Goal: Information Seeking & Learning: Learn about a topic

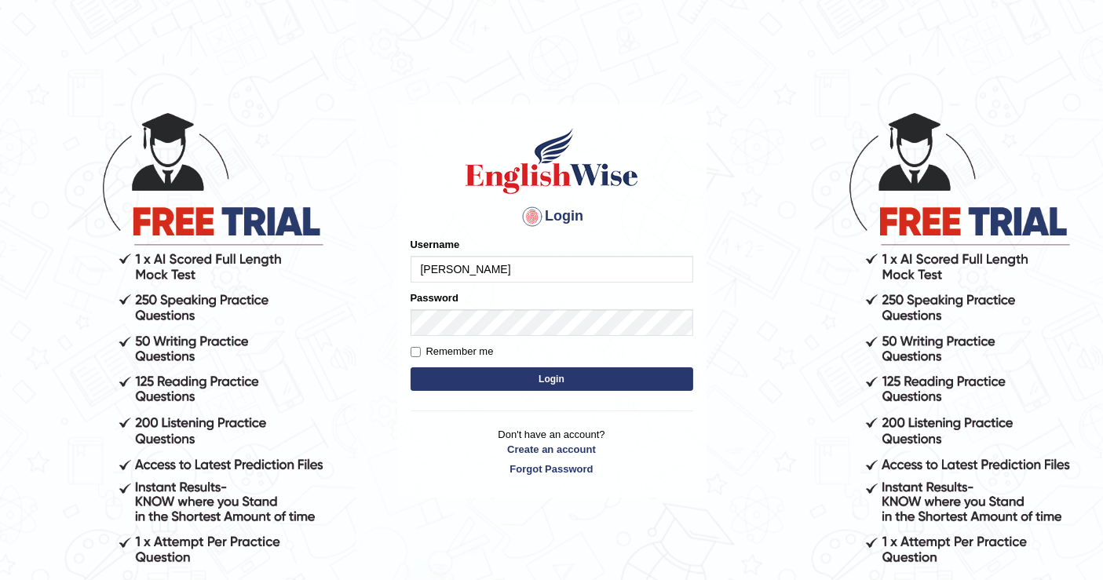
type input "[PERSON_NAME]"
click at [547, 373] on button "Login" at bounding box center [552, 380] width 283 height 24
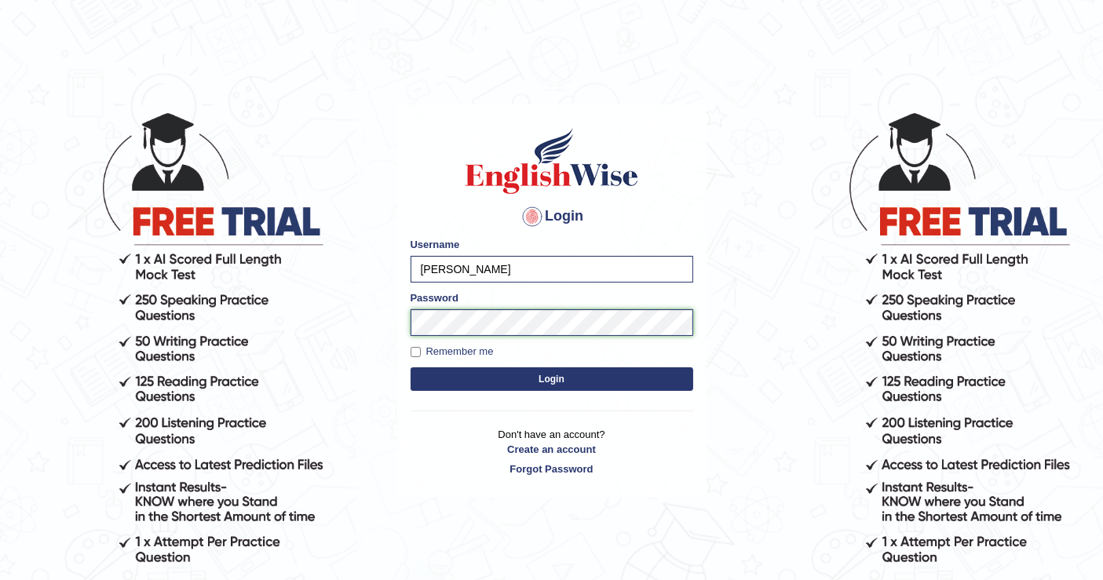
click at [381, 317] on body "Login Please fix the following errors: Username Wilson Password Remember me Log…" at bounding box center [551, 345] width 1103 height 580
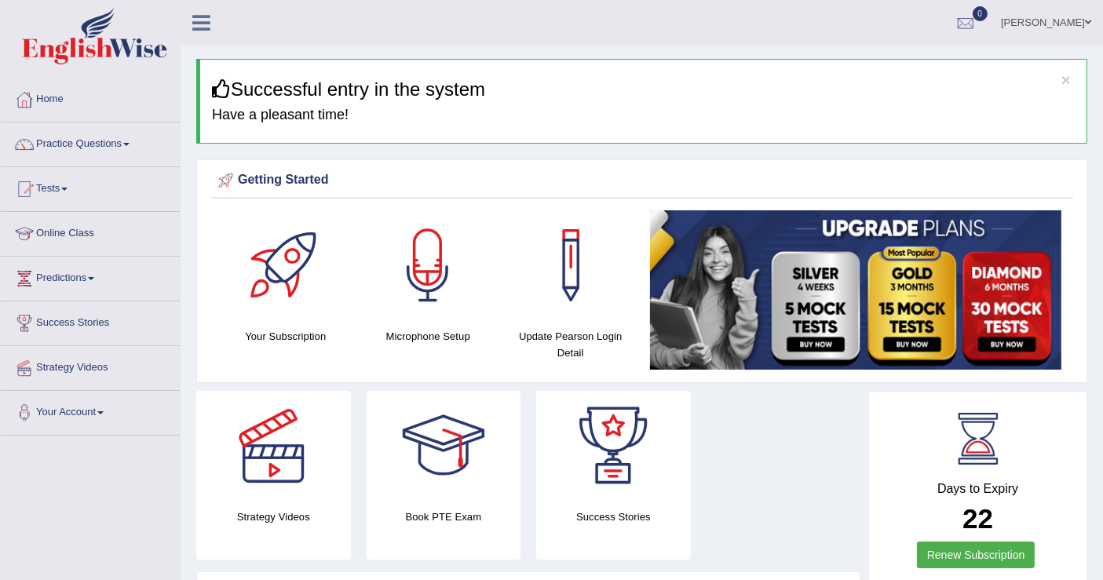
click at [86, 231] on link "Online Class" at bounding box center [90, 231] width 179 height 39
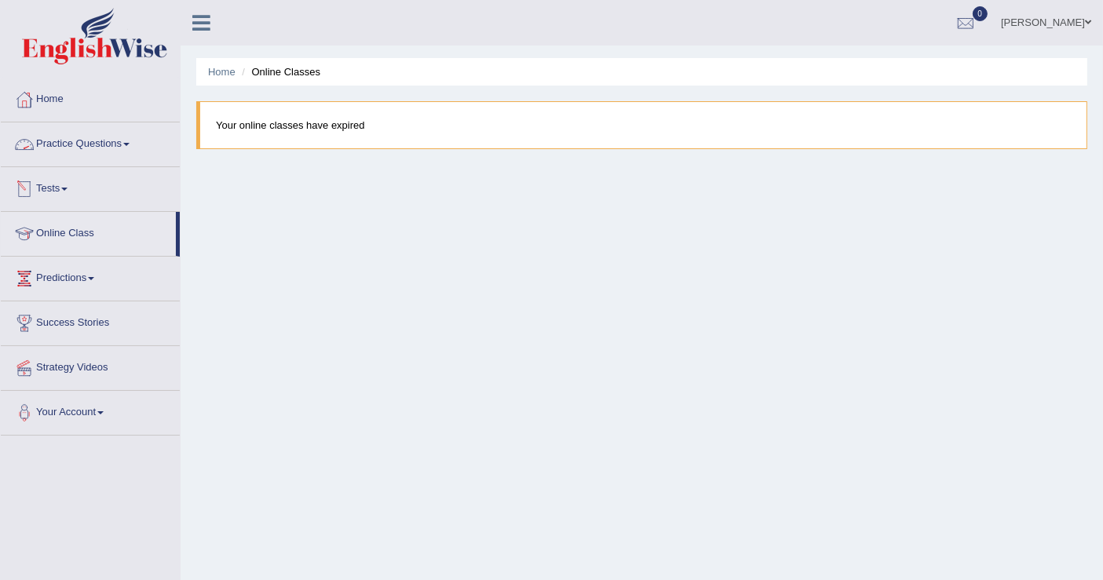
click at [130, 143] on span at bounding box center [126, 144] width 6 height 3
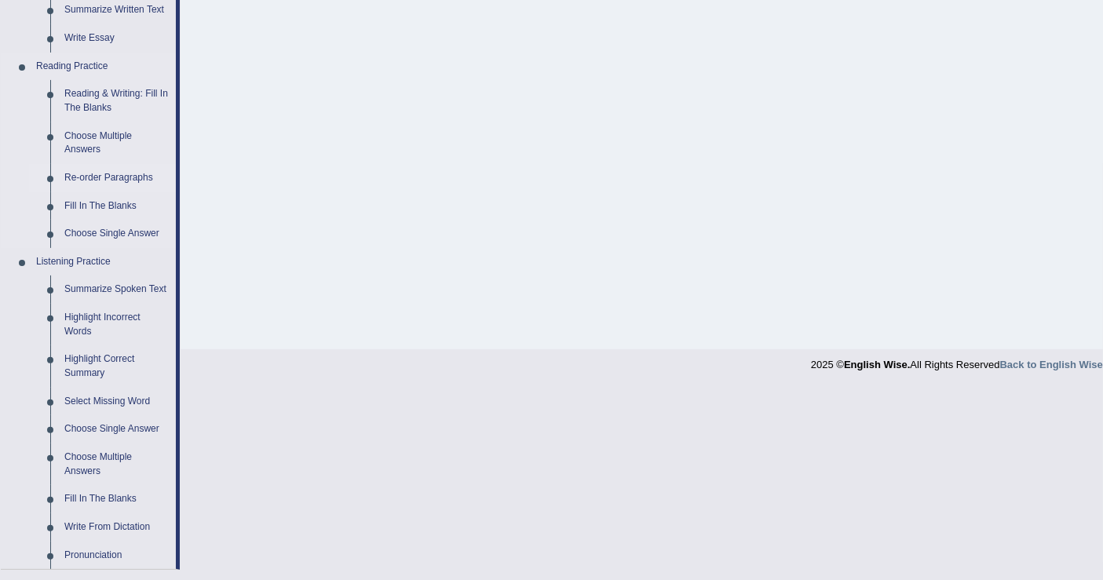
scroll to position [349, 0]
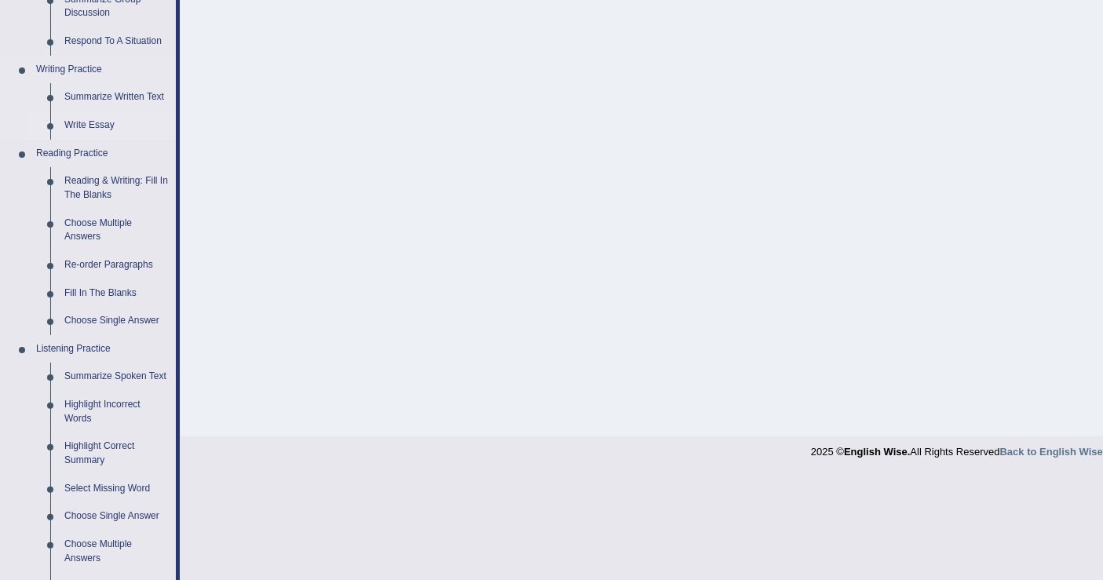
click at [105, 129] on link "Write Essay" at bounding box center [116, 126] width 119 height 28
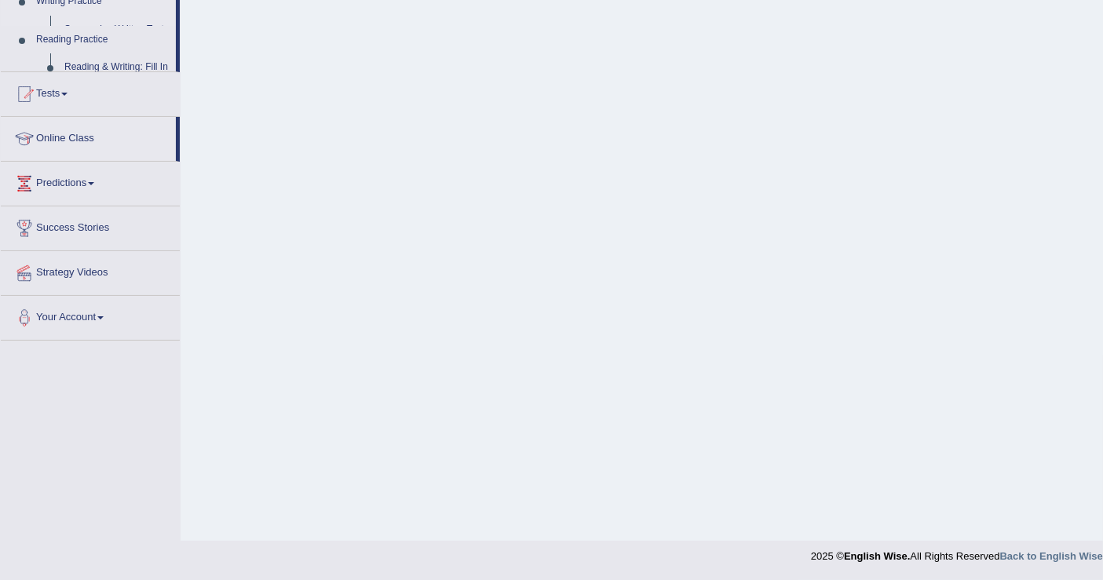
scroll to position [243, 0]
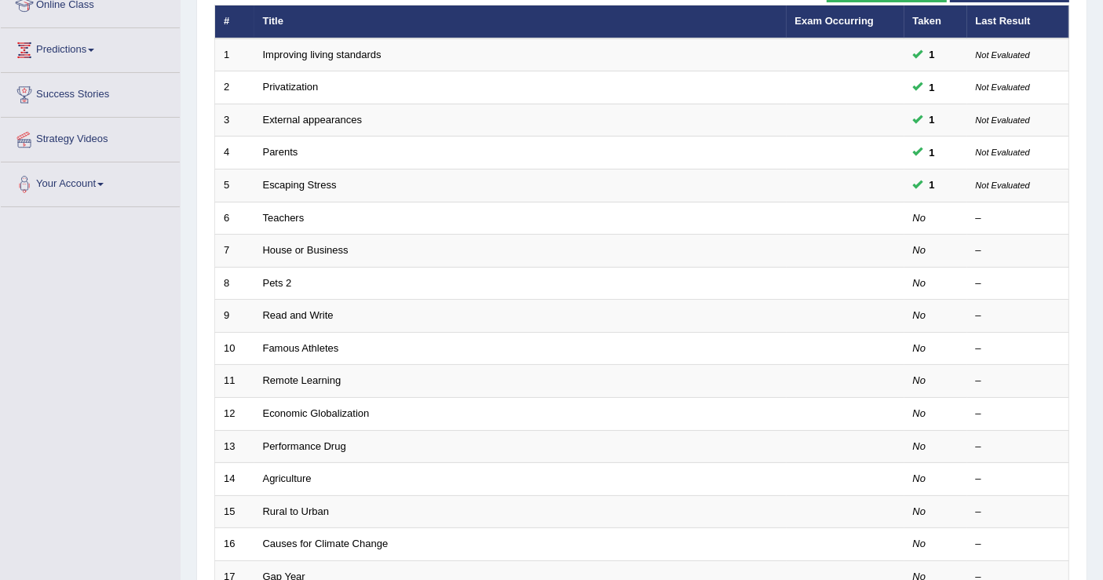
scroll to position [453, 0]
